Goal: Information Seeking & Learning: Learn about a topic

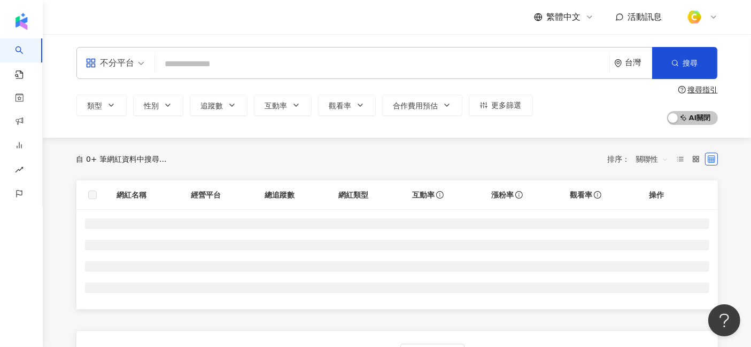
click at [198, 64] on input "search" at bounding box center [382, 64] width 446 height 20
type input "**********"
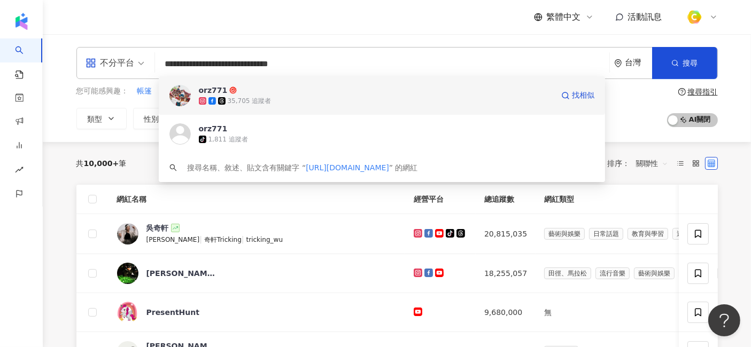
click at [269, 94] on span "orz771" at bounding box center [376, 90] width 354 height 11
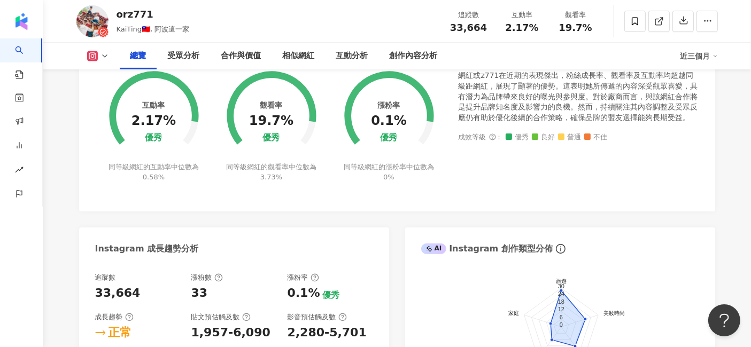
scroll to position [653, 0]
